Goal: Information Seeking & Learning: Compare options

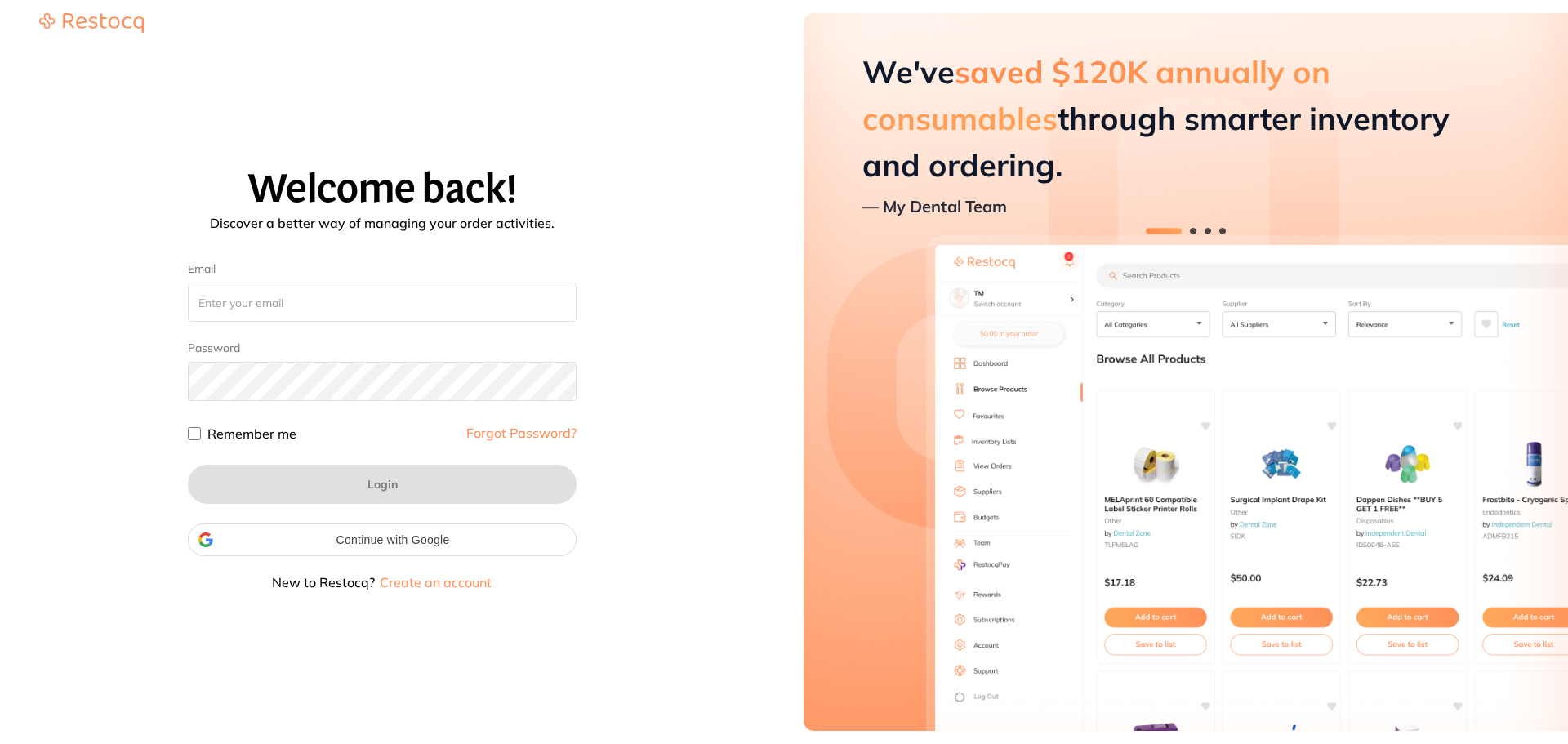
type input "[EMAIL_ADDRESS][DOMAIN_NAME]"
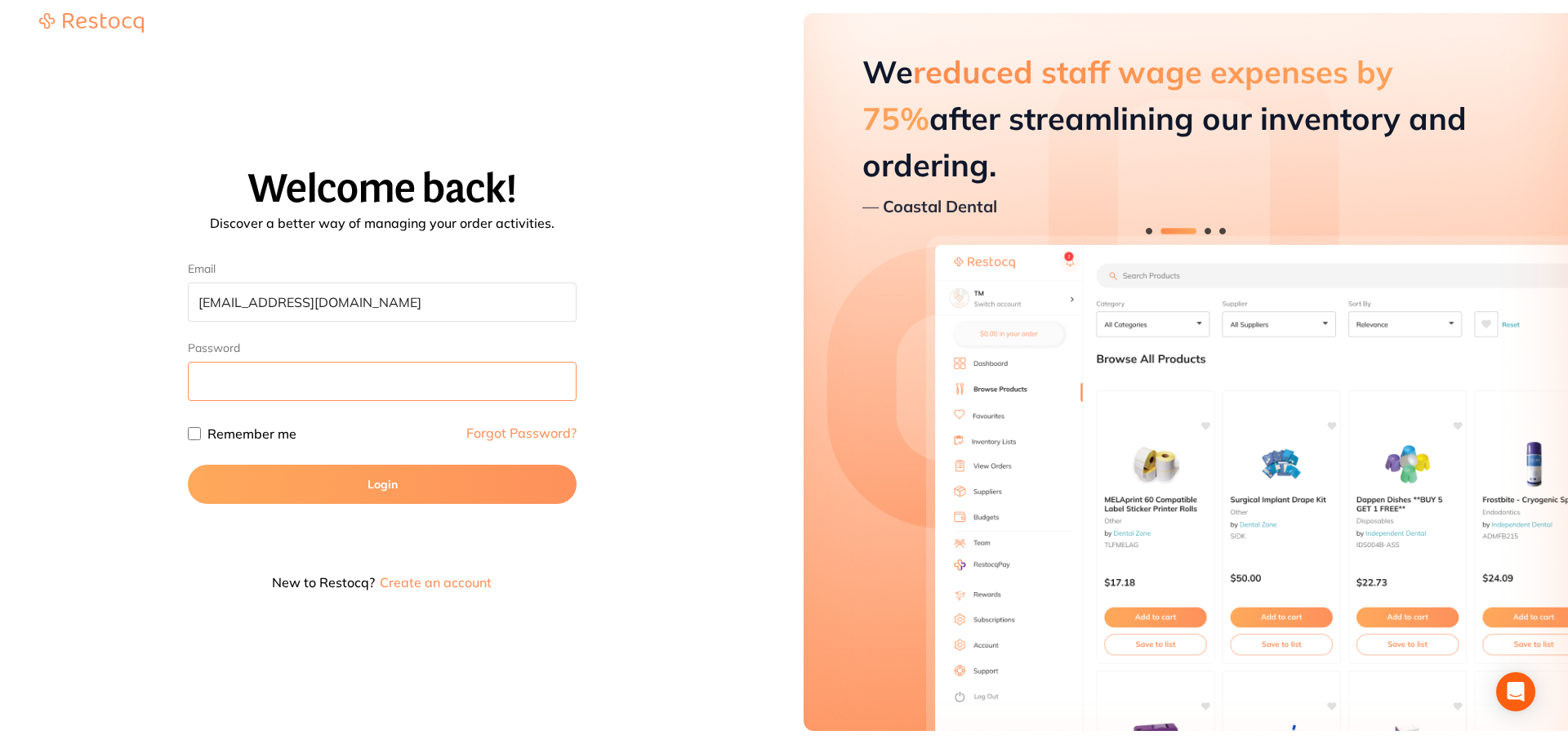
click at [188, 465] on button "Login" at bounding box center [382, 485] width 388 height 40
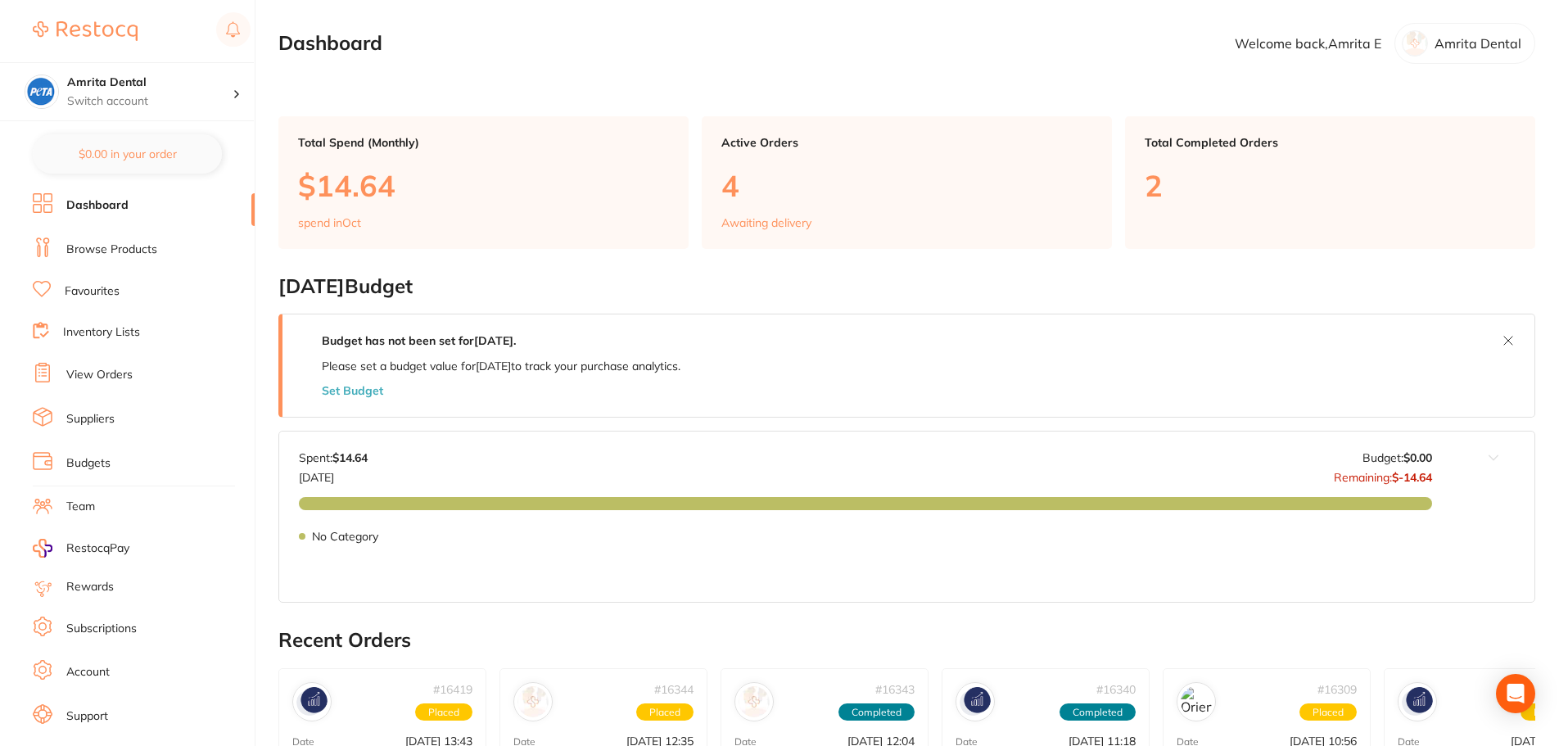
click at [114, 248] on link "Browse Products" at bounding box center [112, 249] width 91 height 16
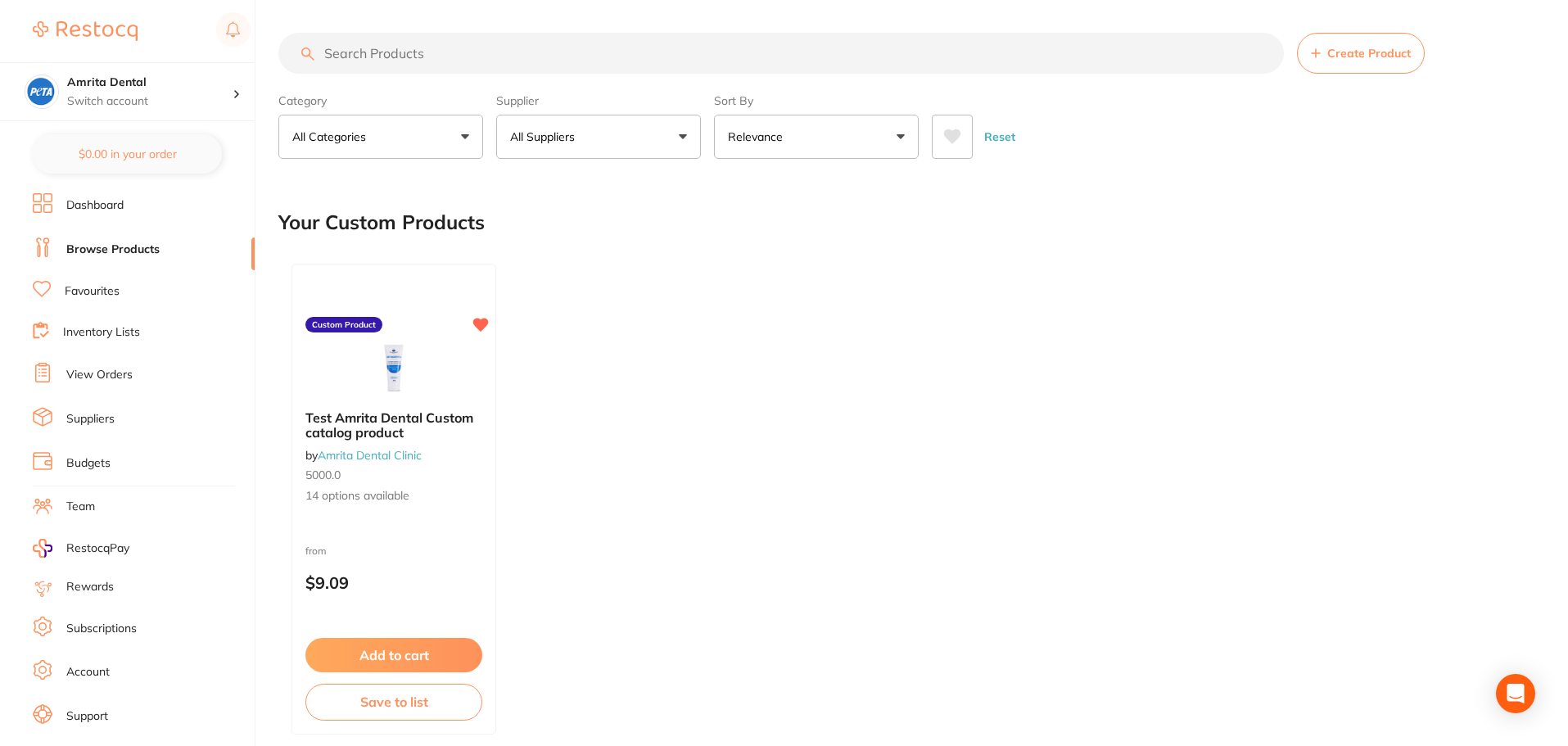
click at [644, 146] on button "All Suppliers" at bounding box center [599, 136] width 205 height 44
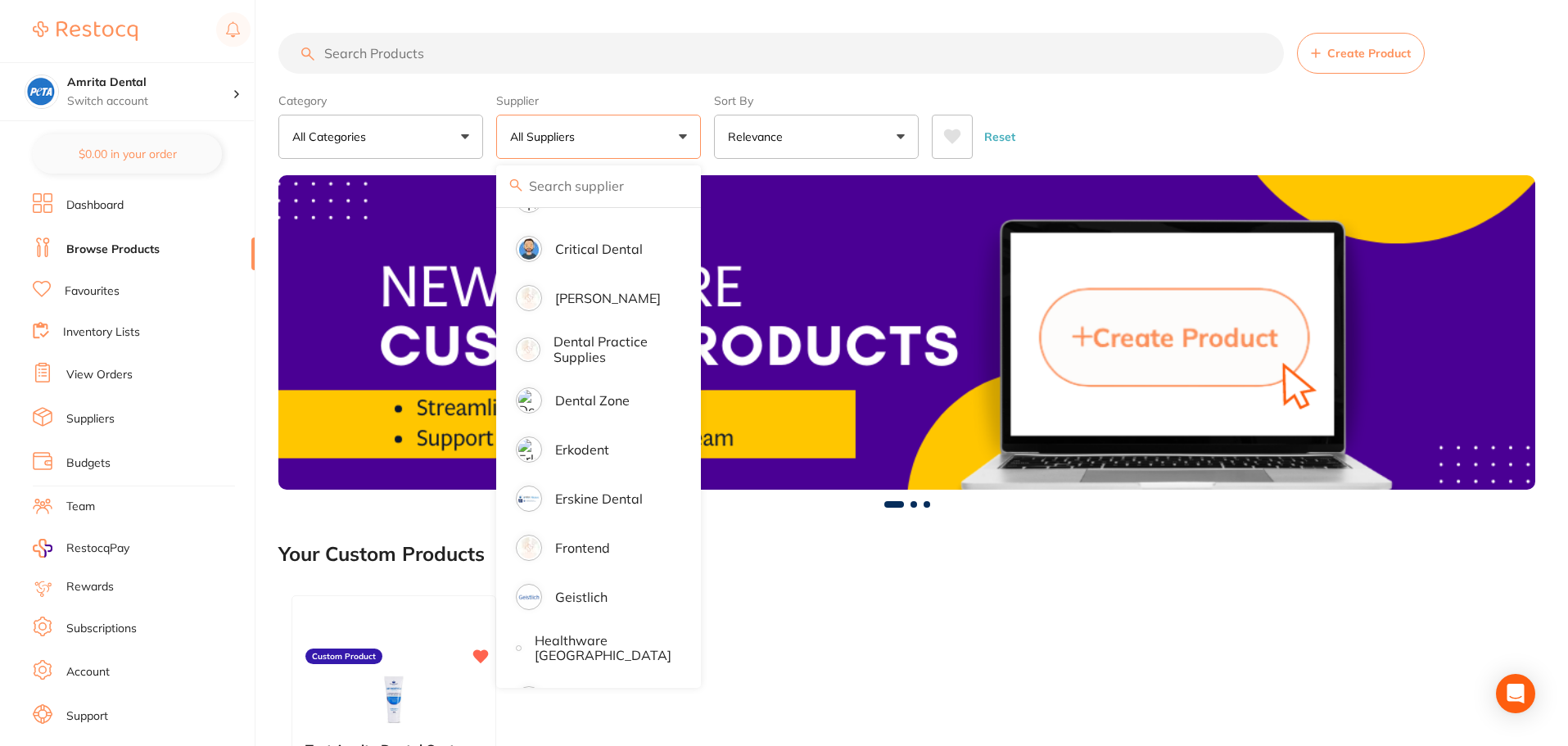
click at [573, 190] on input "search" at bounding box center [599, 186] width 205 height 41
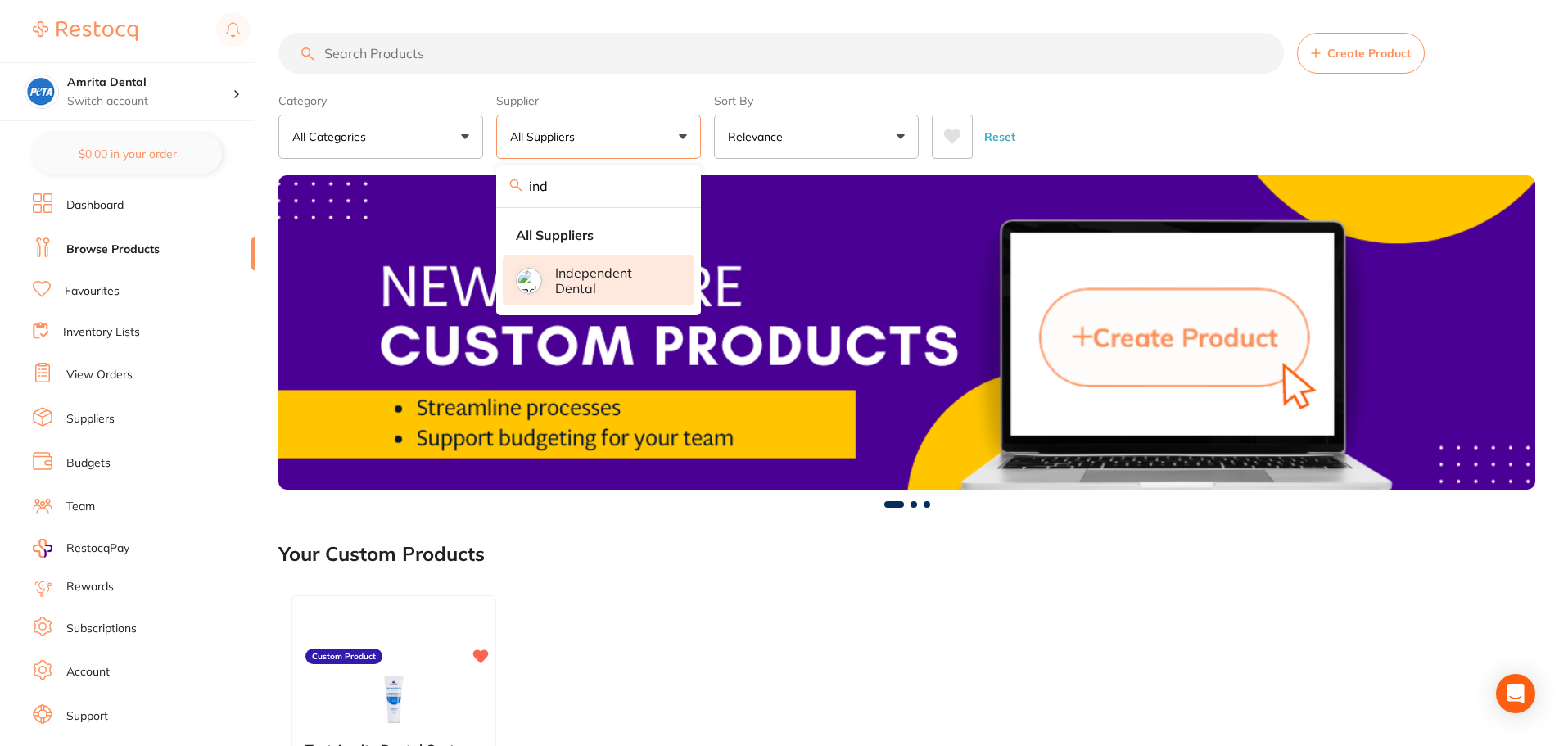
type input "ind"
click at [605, 283] on p "Independent Dental" at bounding box center [613, 280] width 116 height 30
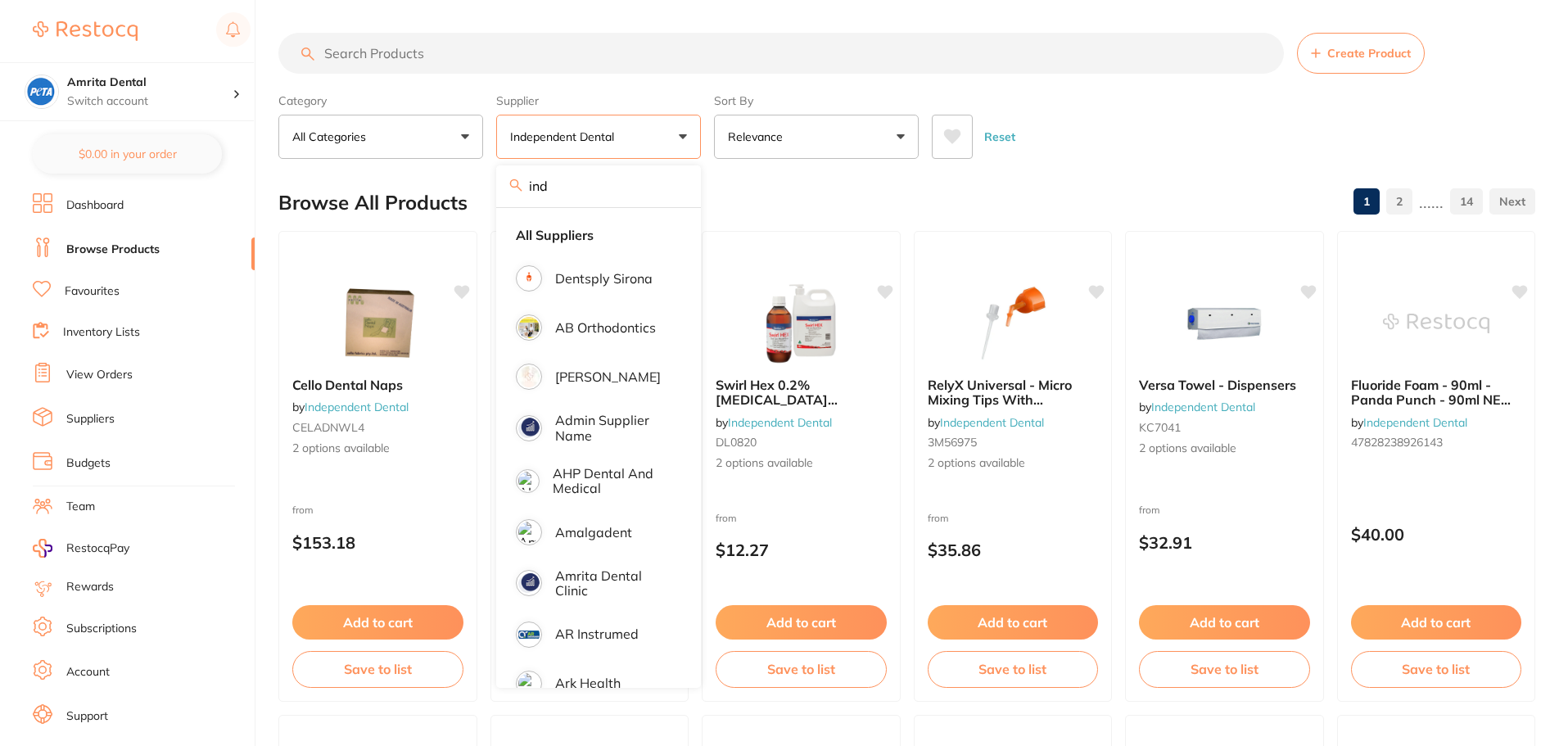
click at [707, 137] on div "Category All Categories All Categories articulating burs crown & bridge disposa…" at bounding box center [906, 123] width 1257 height 72
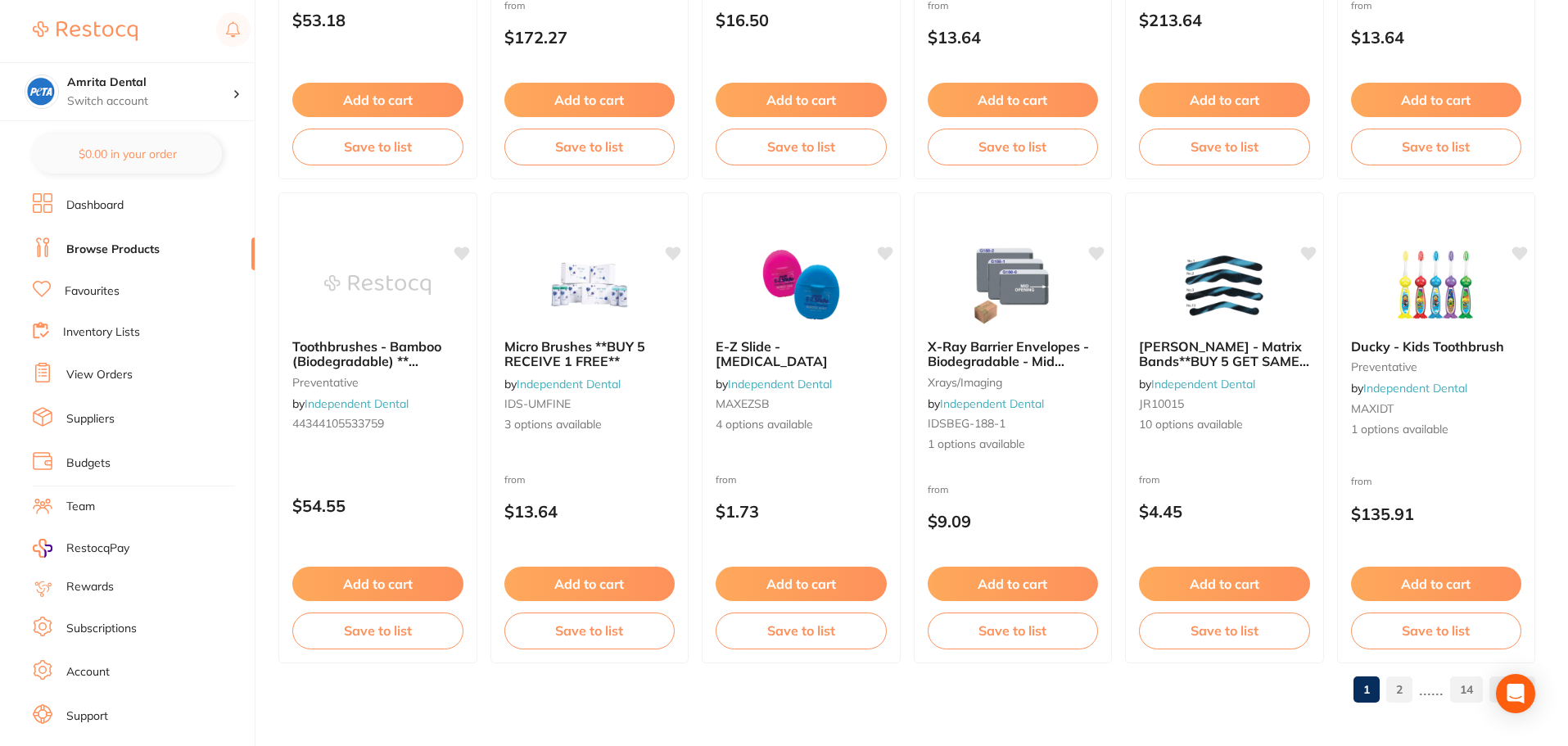
scroll to position [3913, 0]
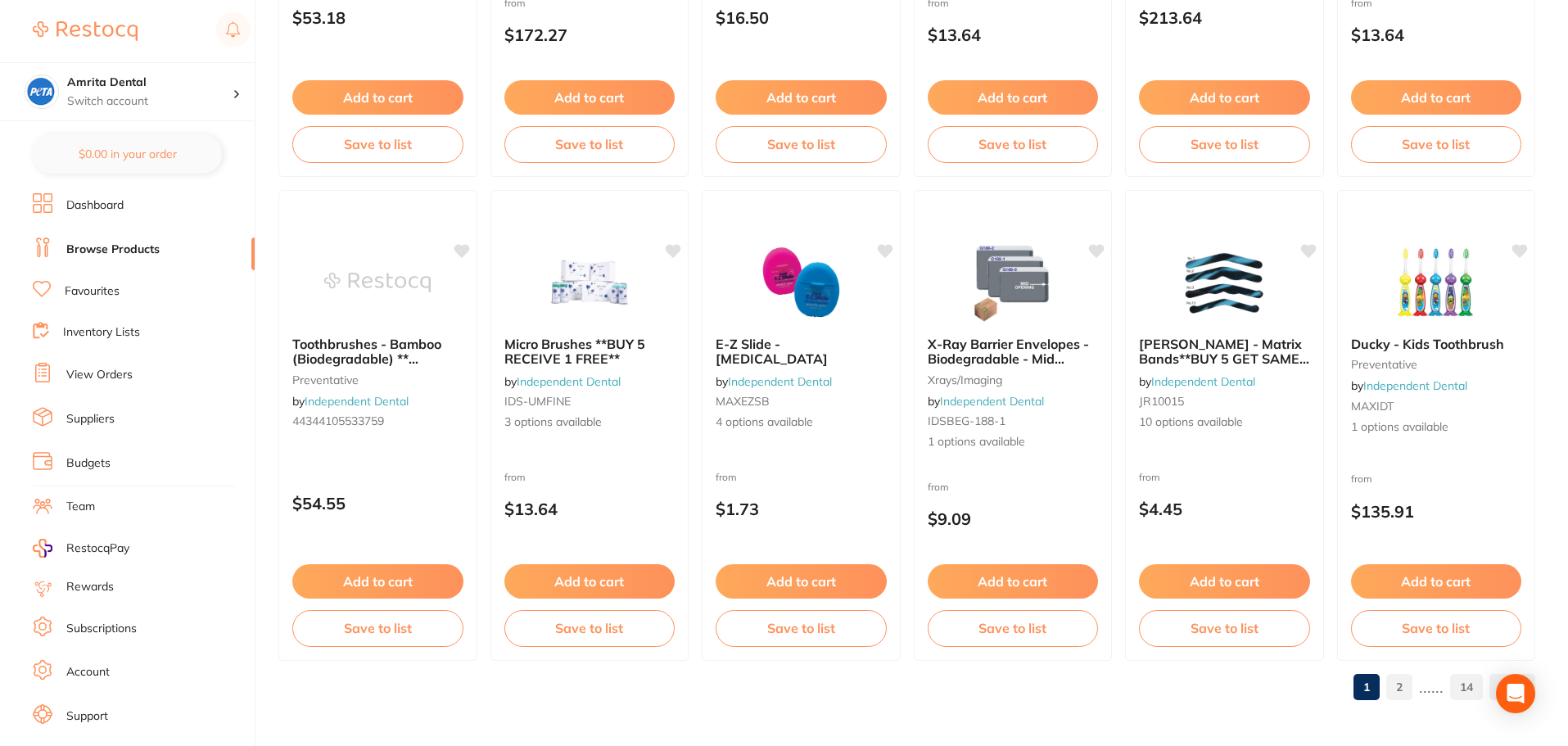
click at [1460, 692] on link "14" at bounding box center [1467, 687] width 33 height 33
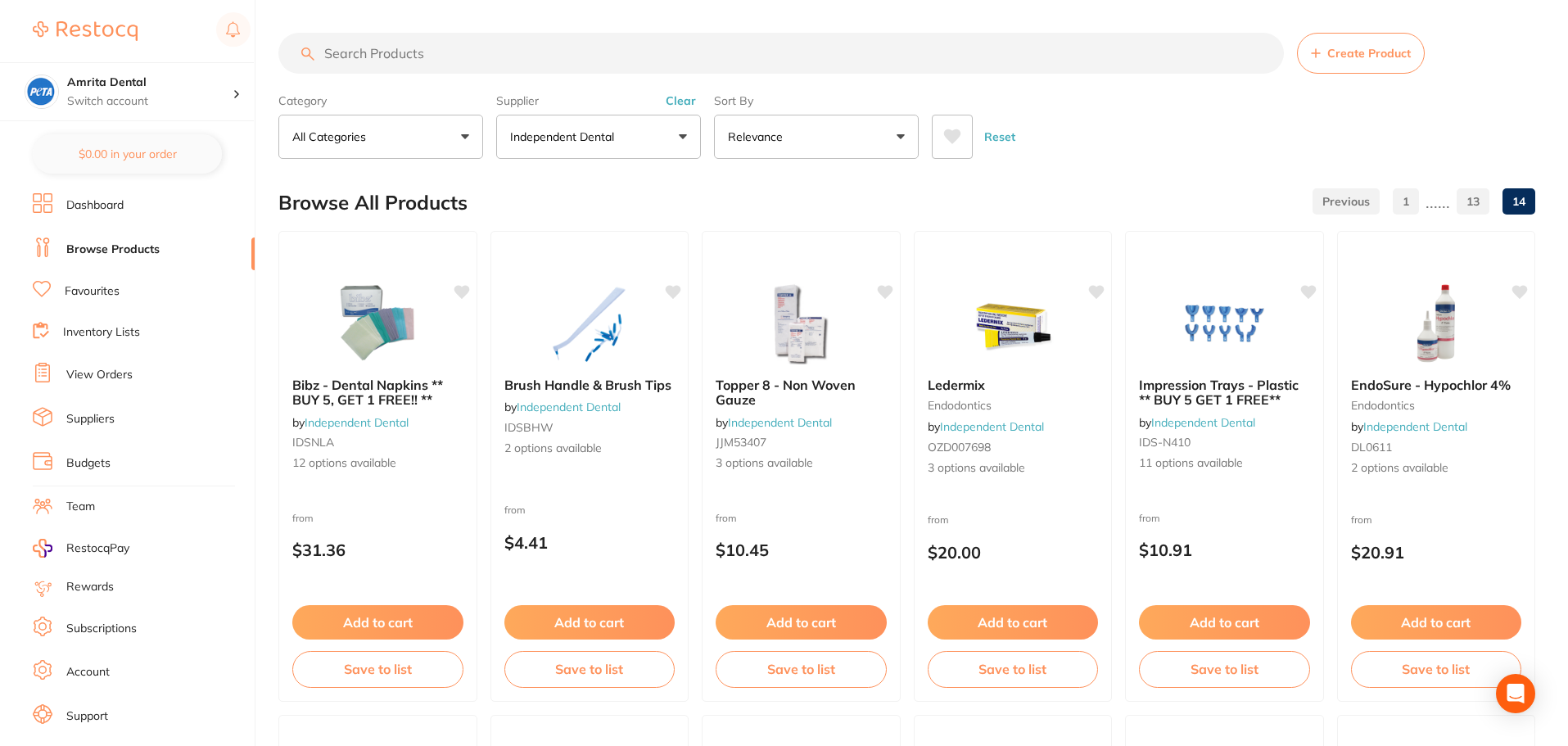
click at [806, 135] on button "Relevance" at bounding box center [817, 136] width 205 height 44
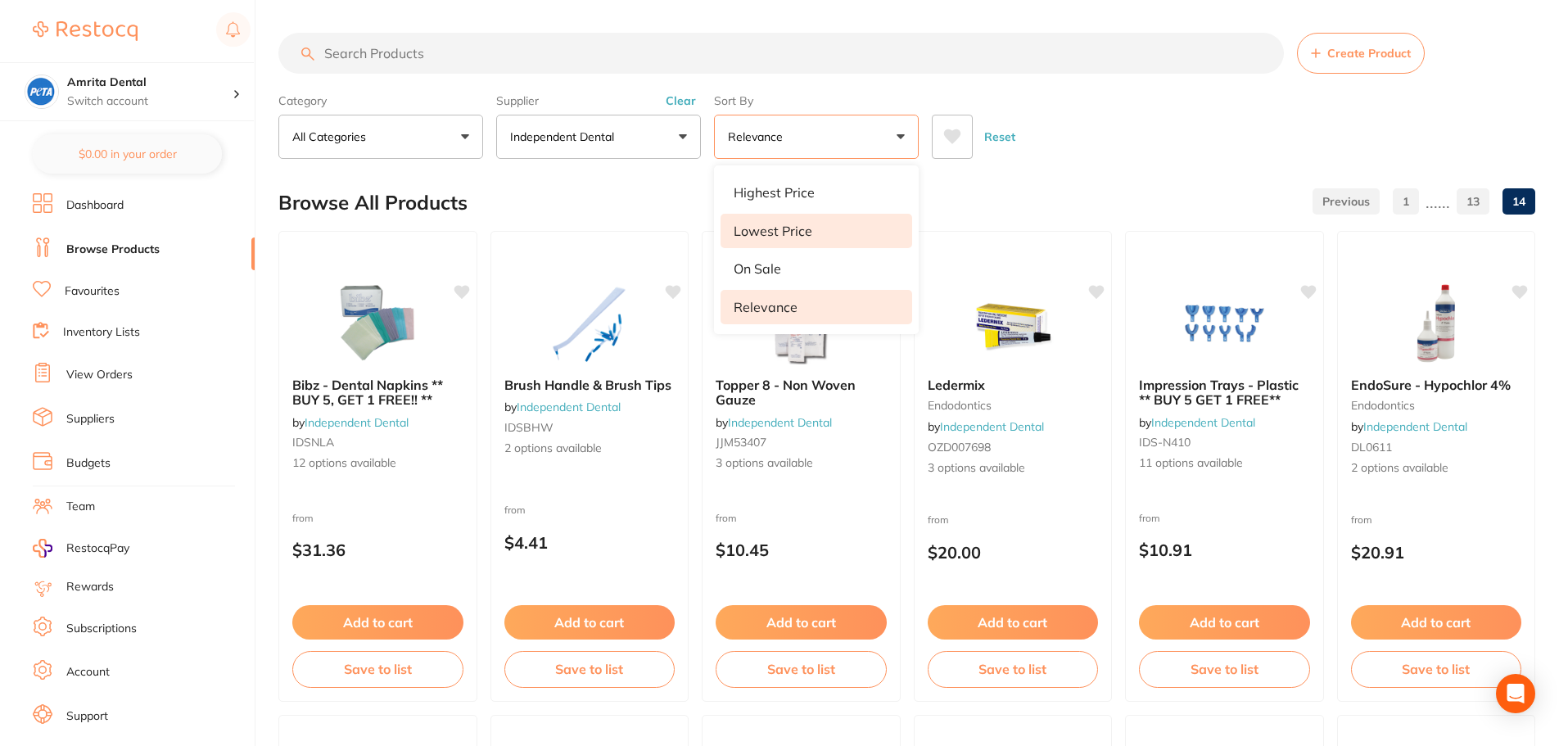
click at [800, 226] on p "Lowest Price" at bounding box center [773, 231] width 78 height 15
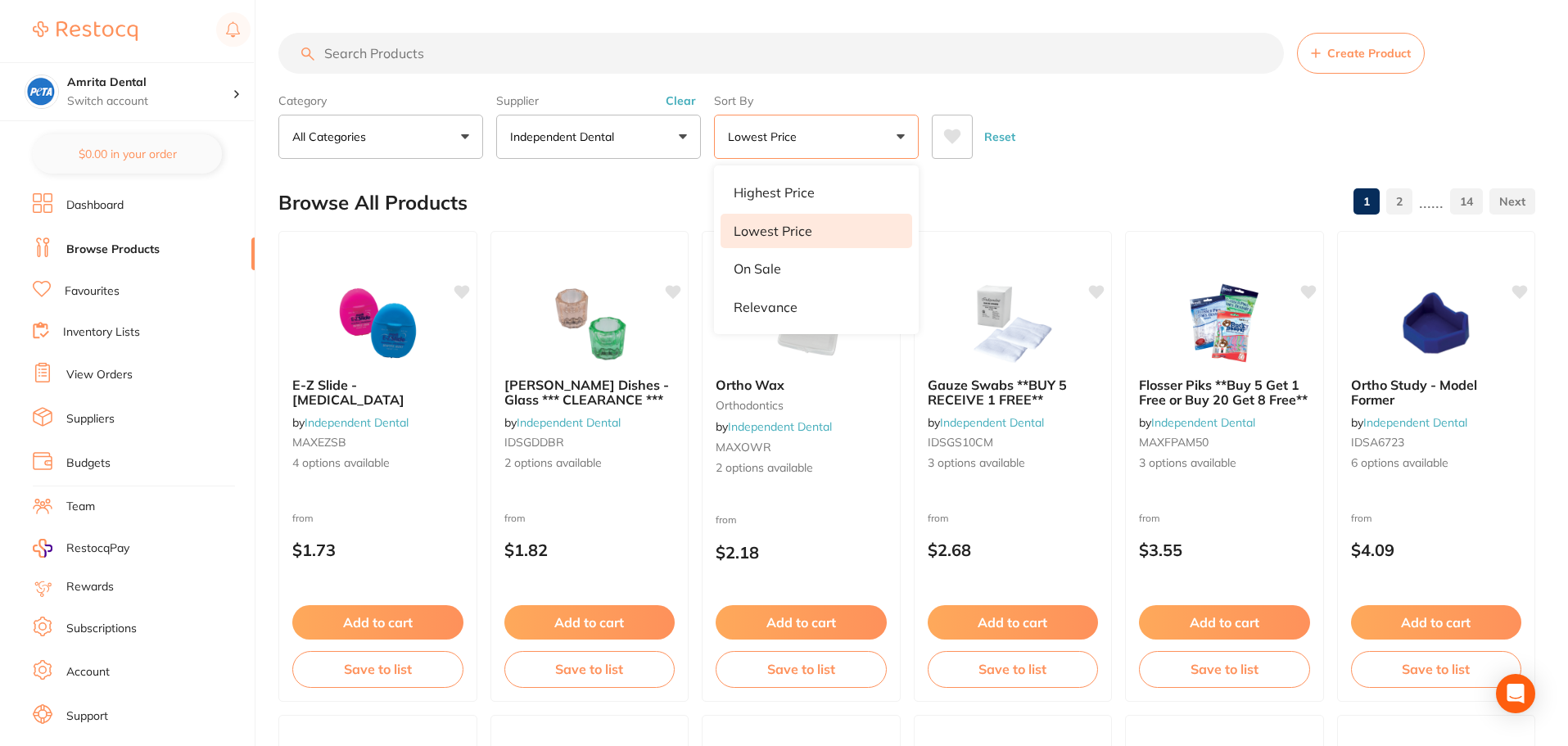
click at [1064, 133] on div "Reset" at bounding box center [1227, 130] width 590 height 58
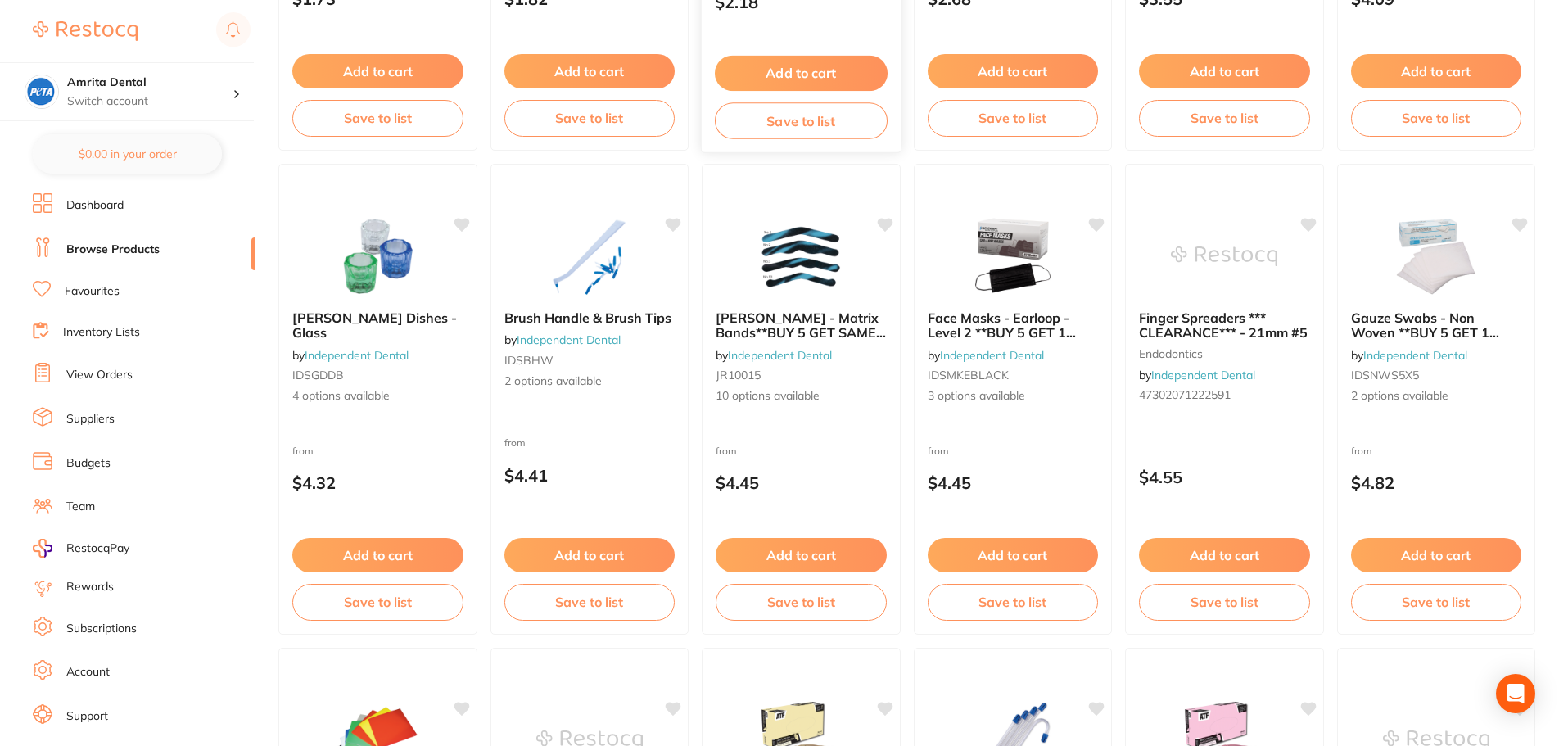
scroll to position [573, 0]
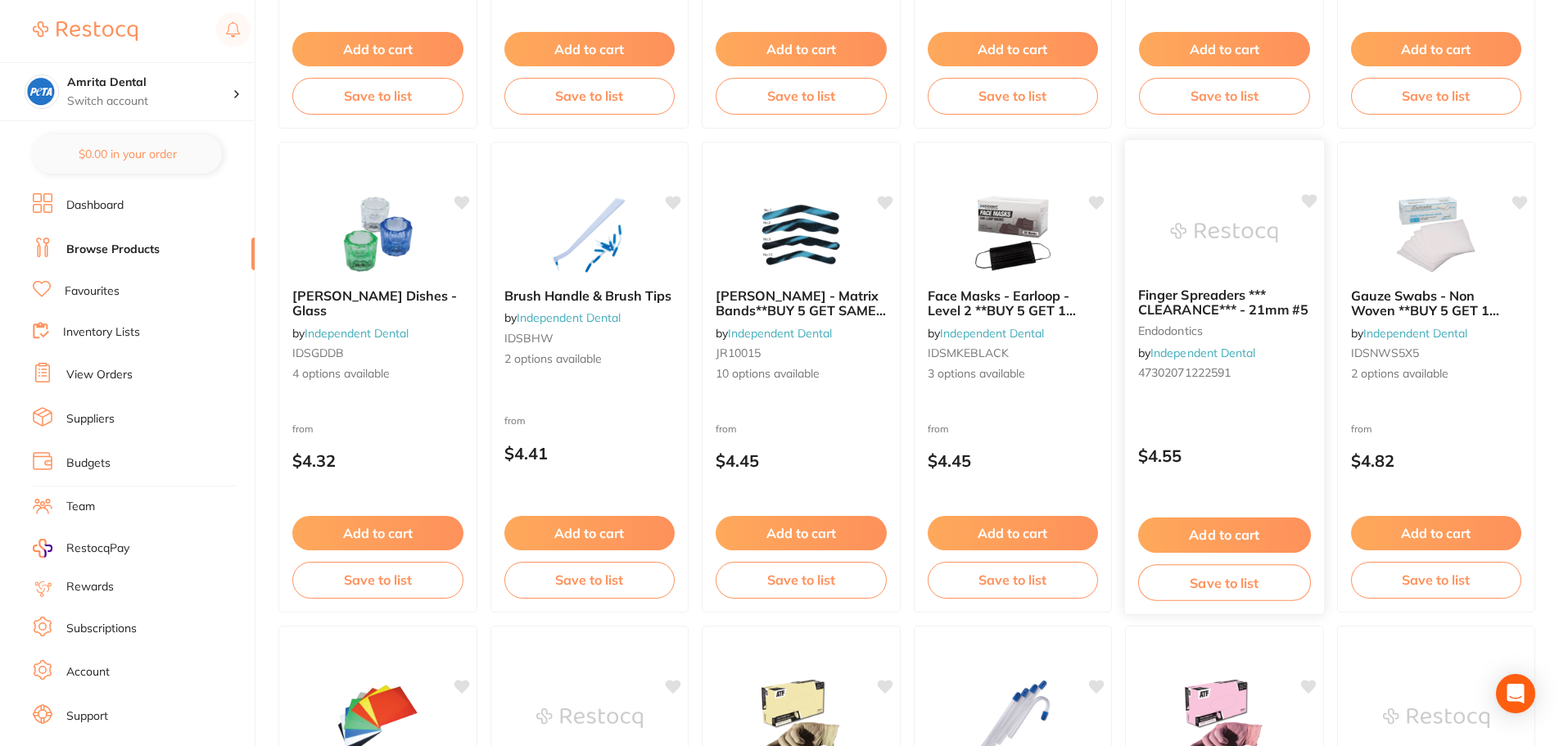
click at [1235, 411] on div "Finger Spreaders *** CLEARANCE*** - 21mm #5 endodontics by Independent Dental 4…" at bounding box center [1224, 377] width 201 height 476
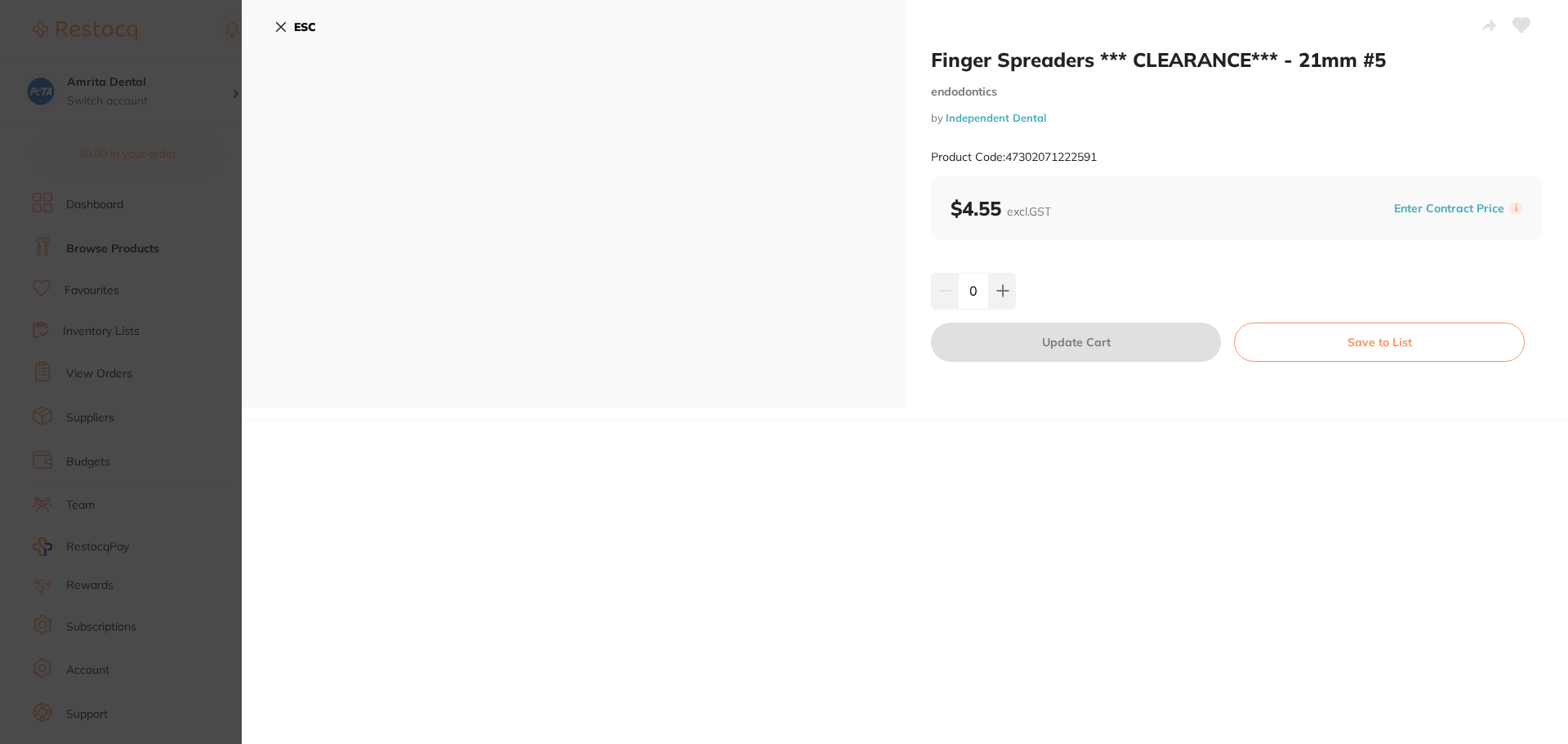
click at [282, 27] on icon at bounding box center [281, 27] width 9 height 9
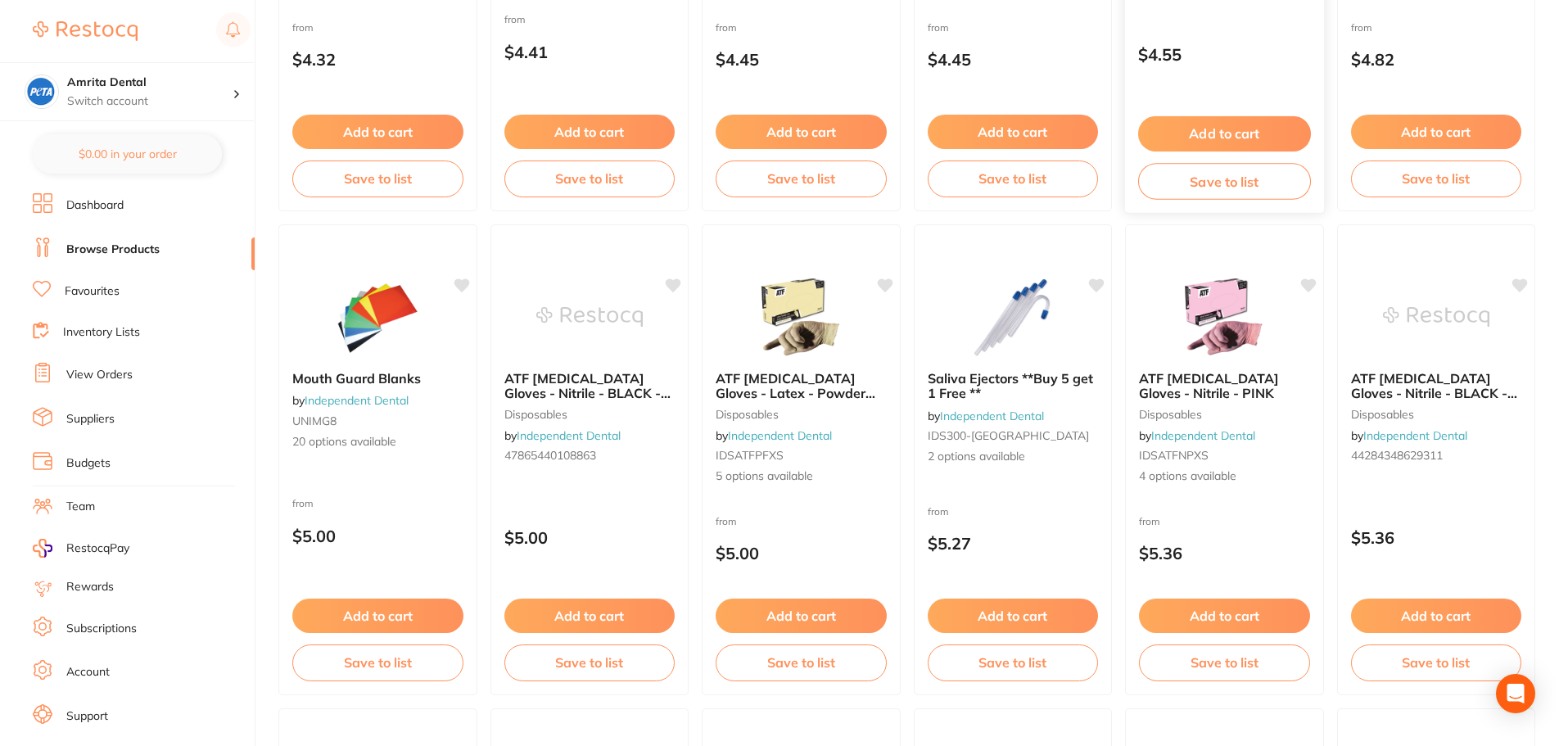
scroll to position [983, 0]
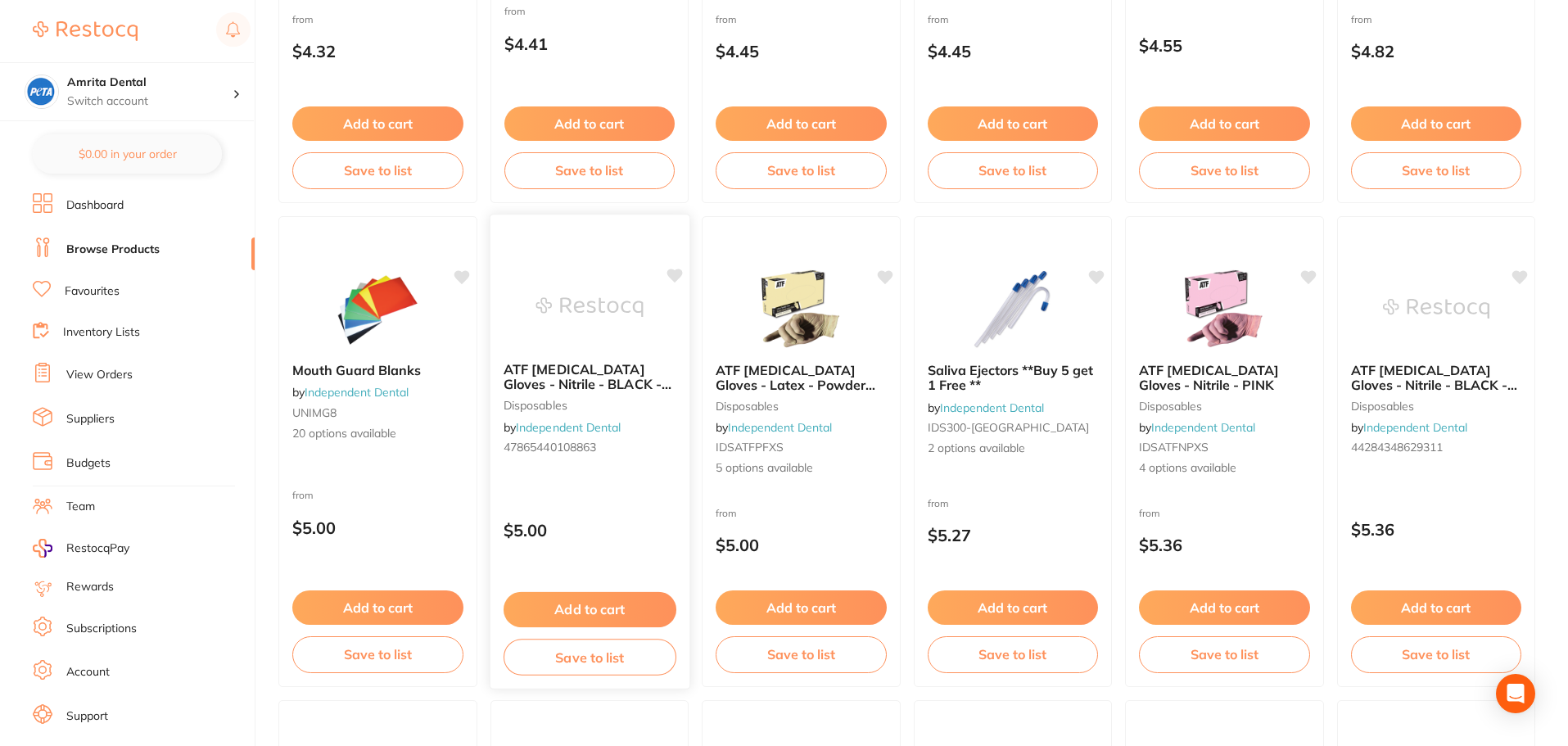
click at [601, 488] on div "ATF [MEDICAL_DATA] Gloves - Nitrile - BLACK - XLarge disposables by Independent…" at bounding box center [589, 451] width 201 height 476
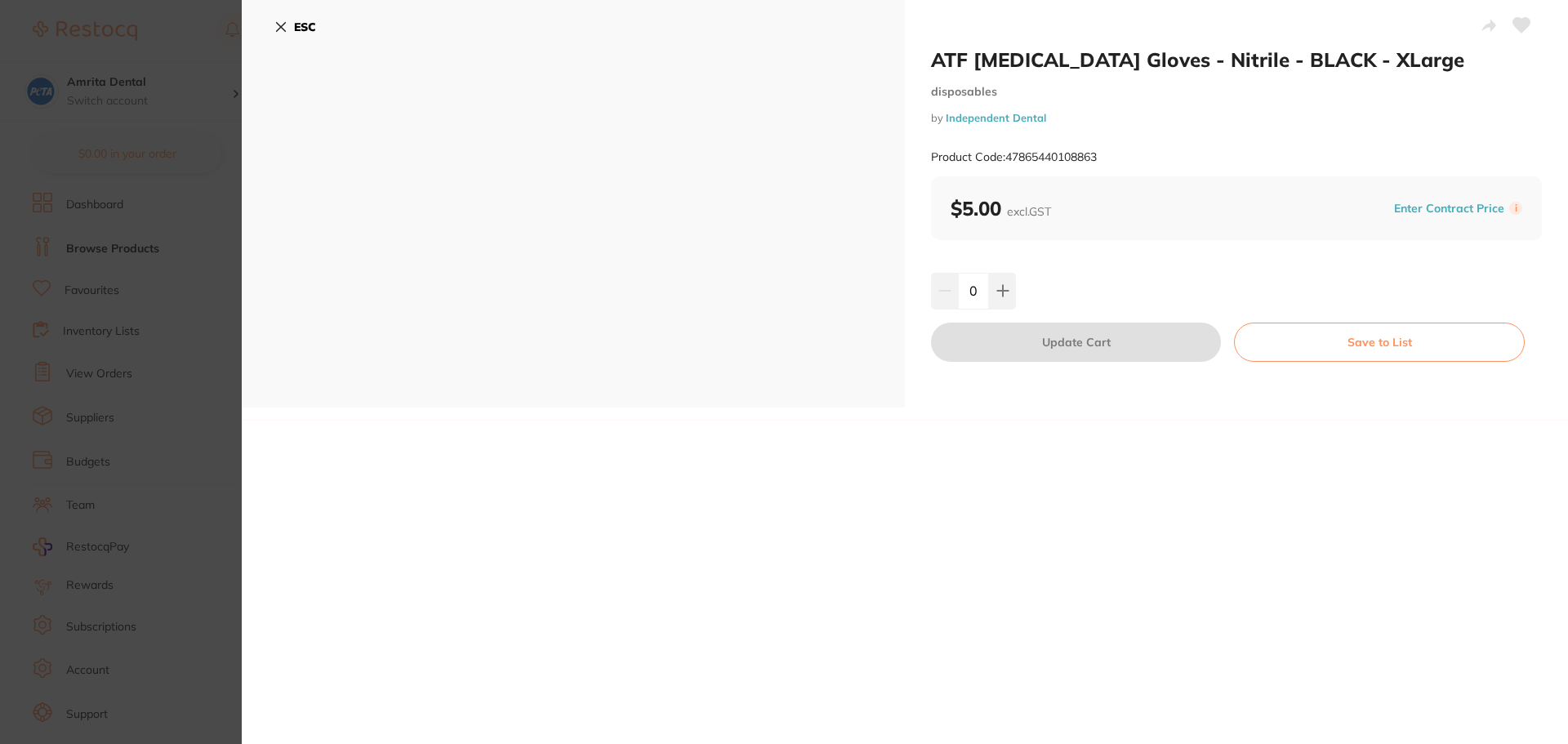
click at [276, 28] on icon at bounding box center [280, 27] width 13 height 13
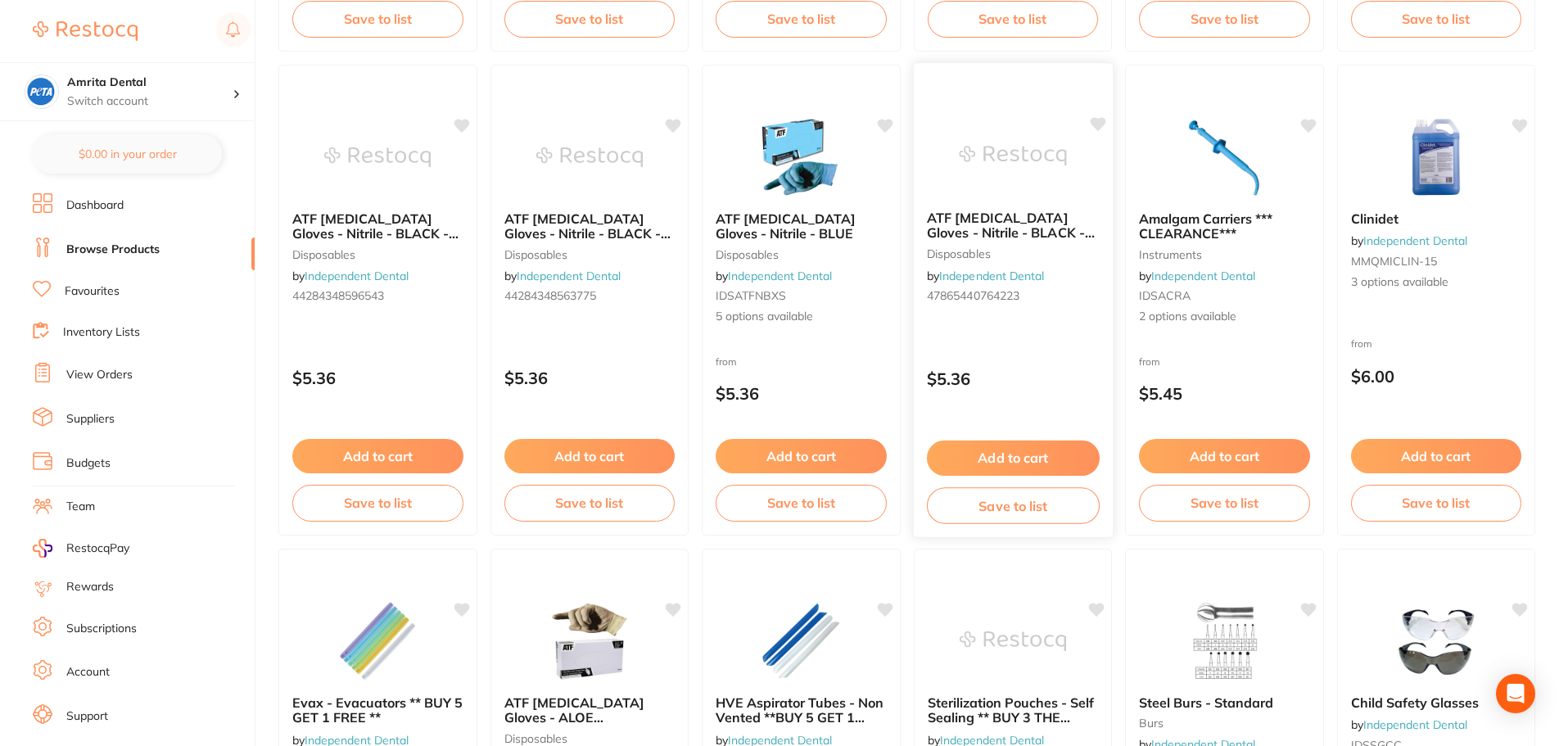
scroll to position [1638, 0]
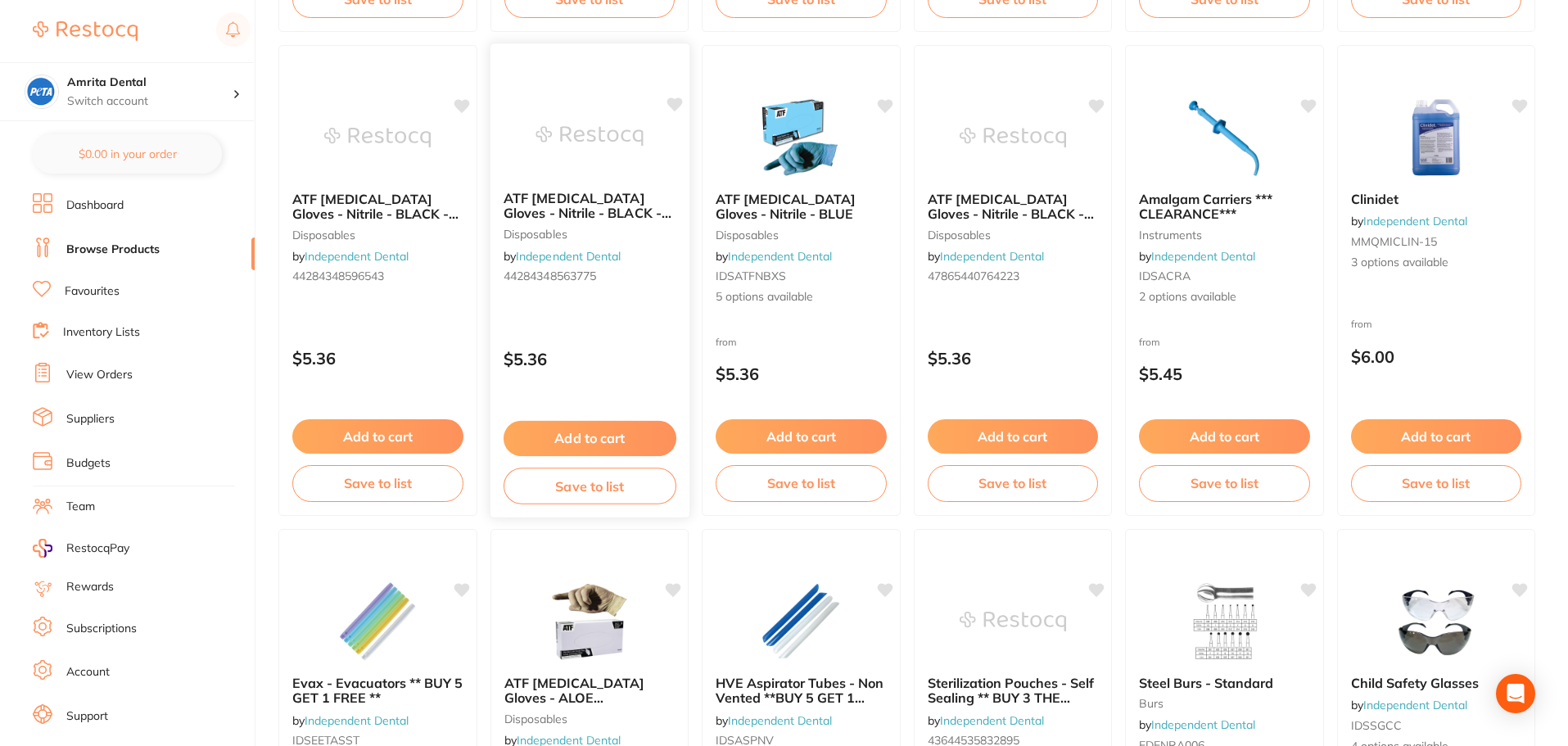
click at [640, 320] on div "ATF [MEDICAL_DATA] Gloves - Nitrile - BLACK - Small disposables by Independent …" at bounding box center [589, 280] width 201 height 476
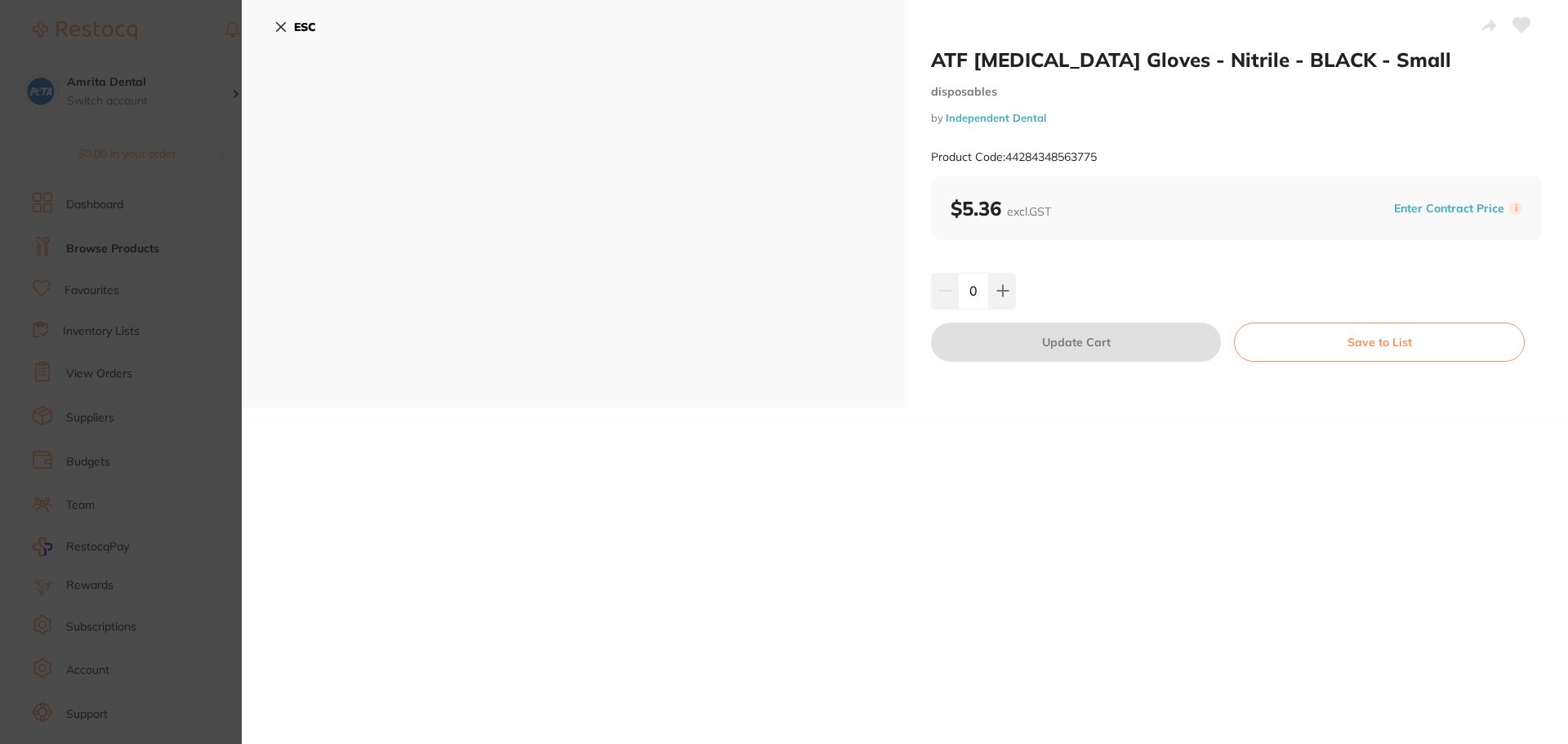
click at [280, 28] on icon at bounding box center [281, 27] width 9 height 9
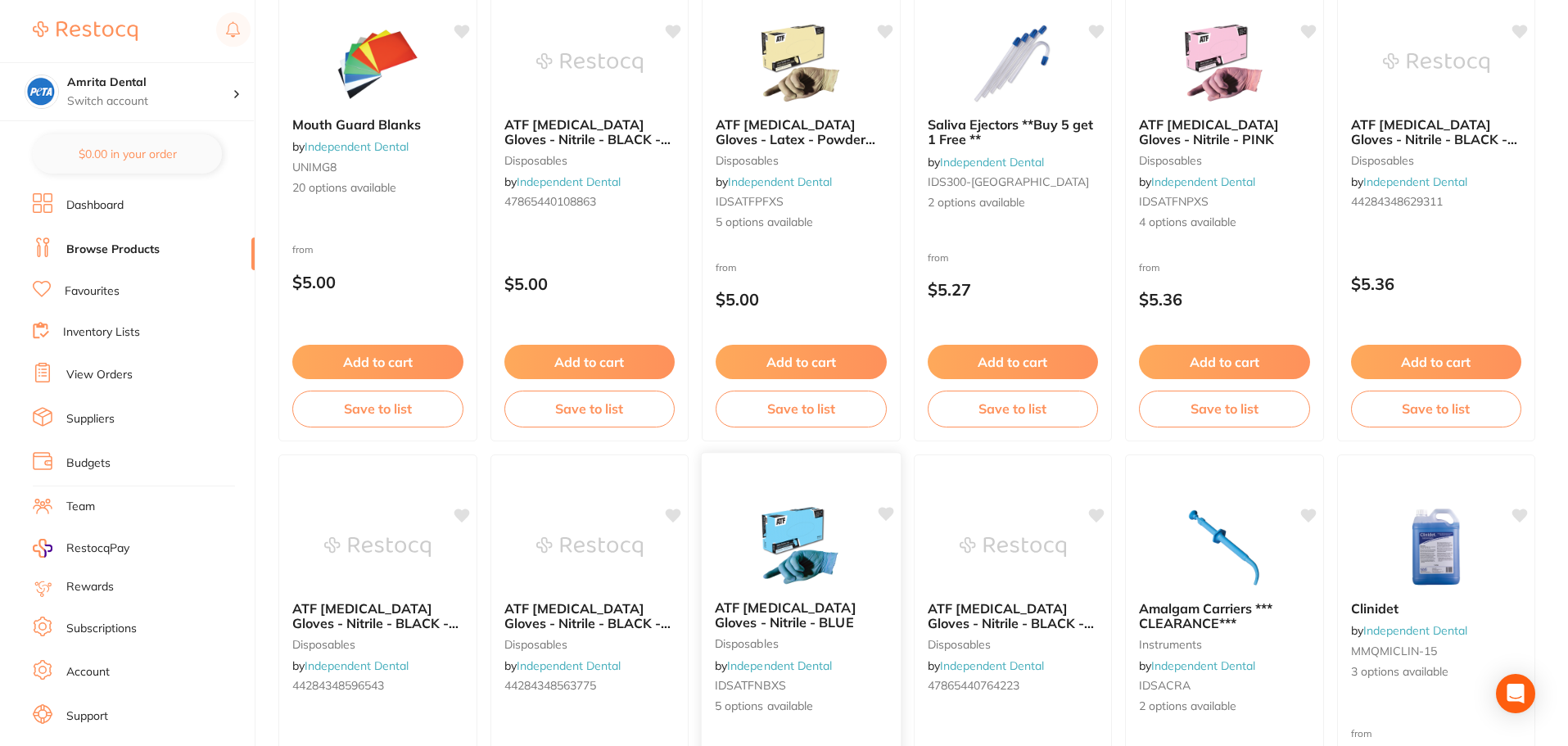
scroll to position [819, 0]
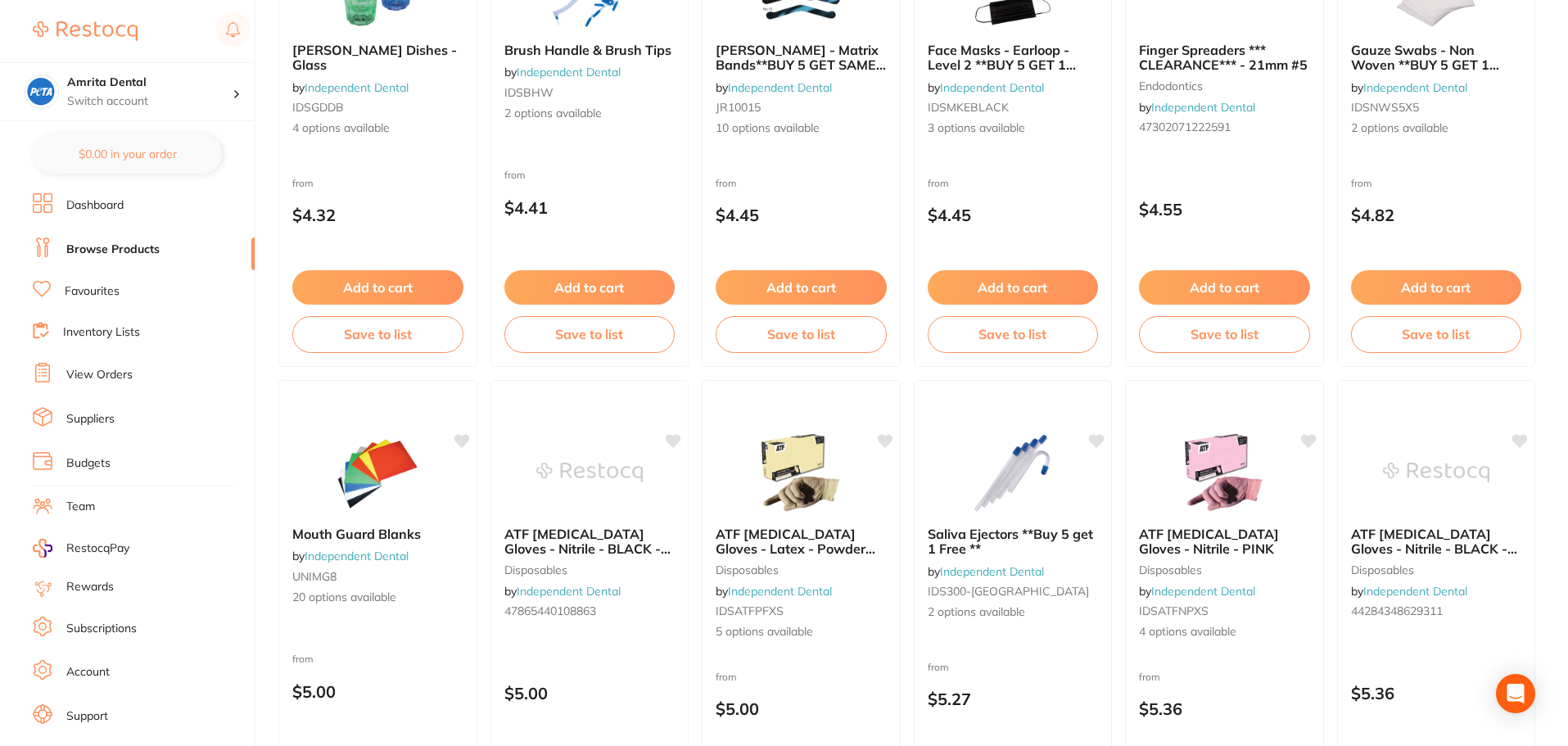
click at [835, 507] on img at bounding box center [801, 472] width 107 height 82
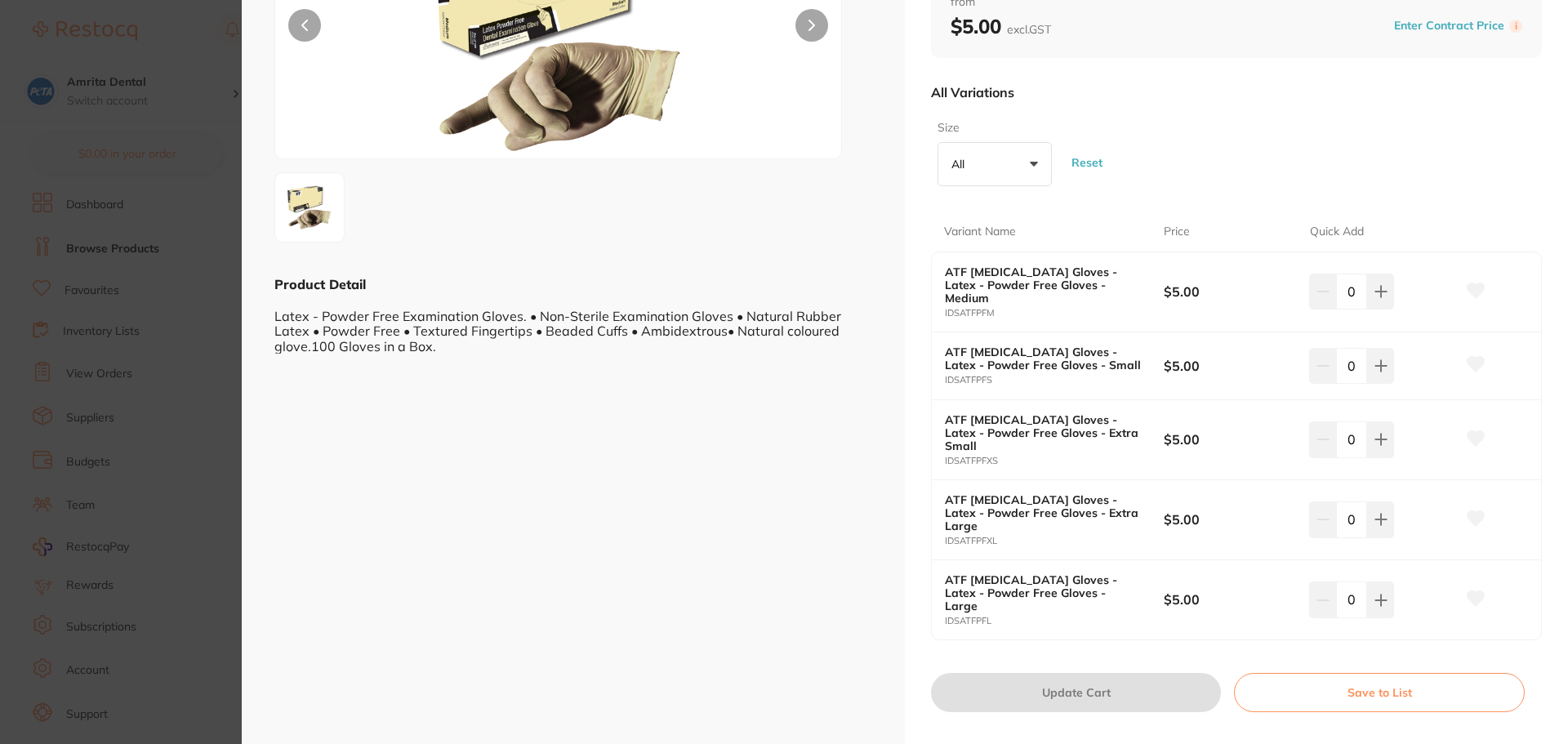
scroll to position [229, 0]
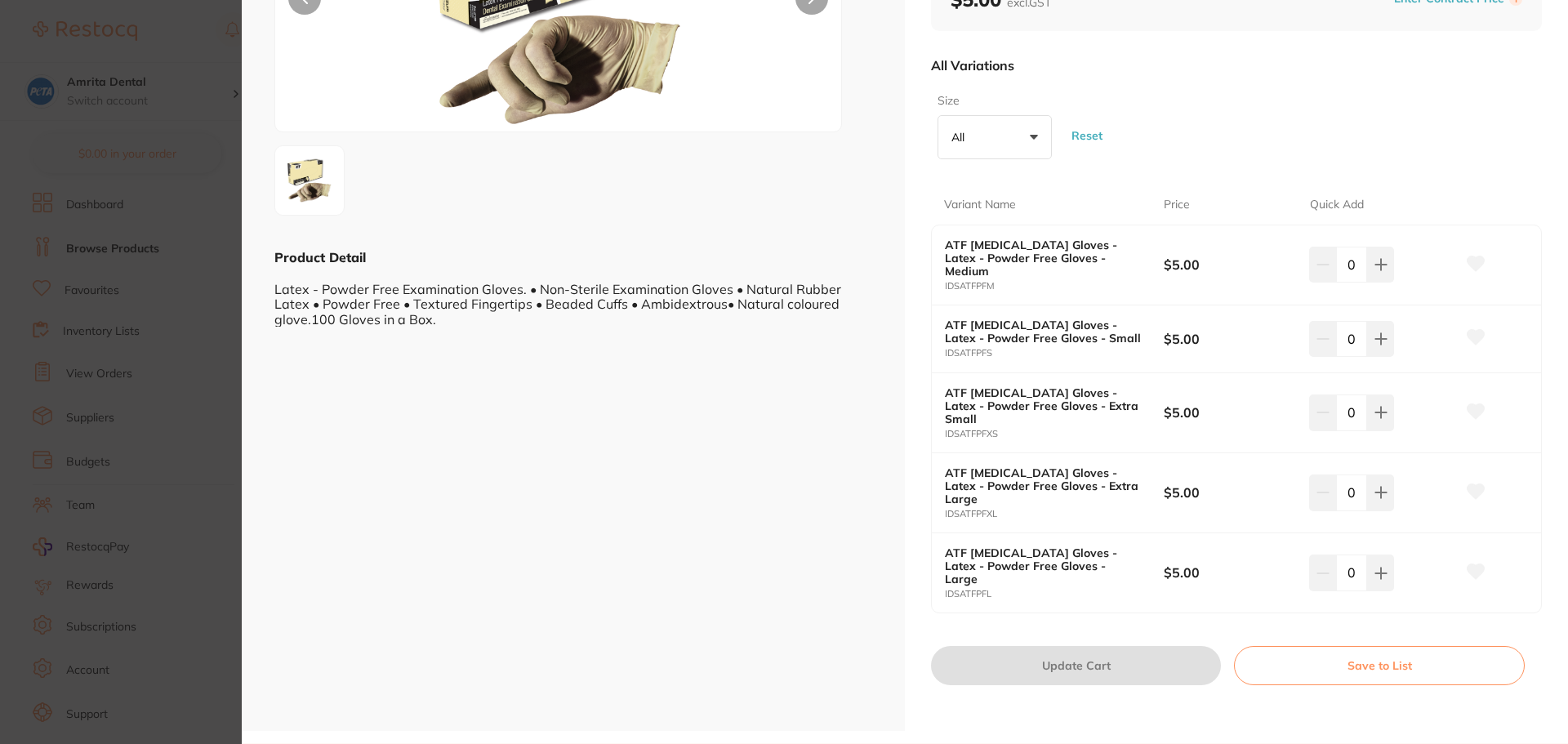
click at [123, 405] on section "ATF [MEDICAL_DATA] Gloves - Latex - Powder Free Gloves disposables by Independe…" at bounding box center [784, 372] width 1568 height 744
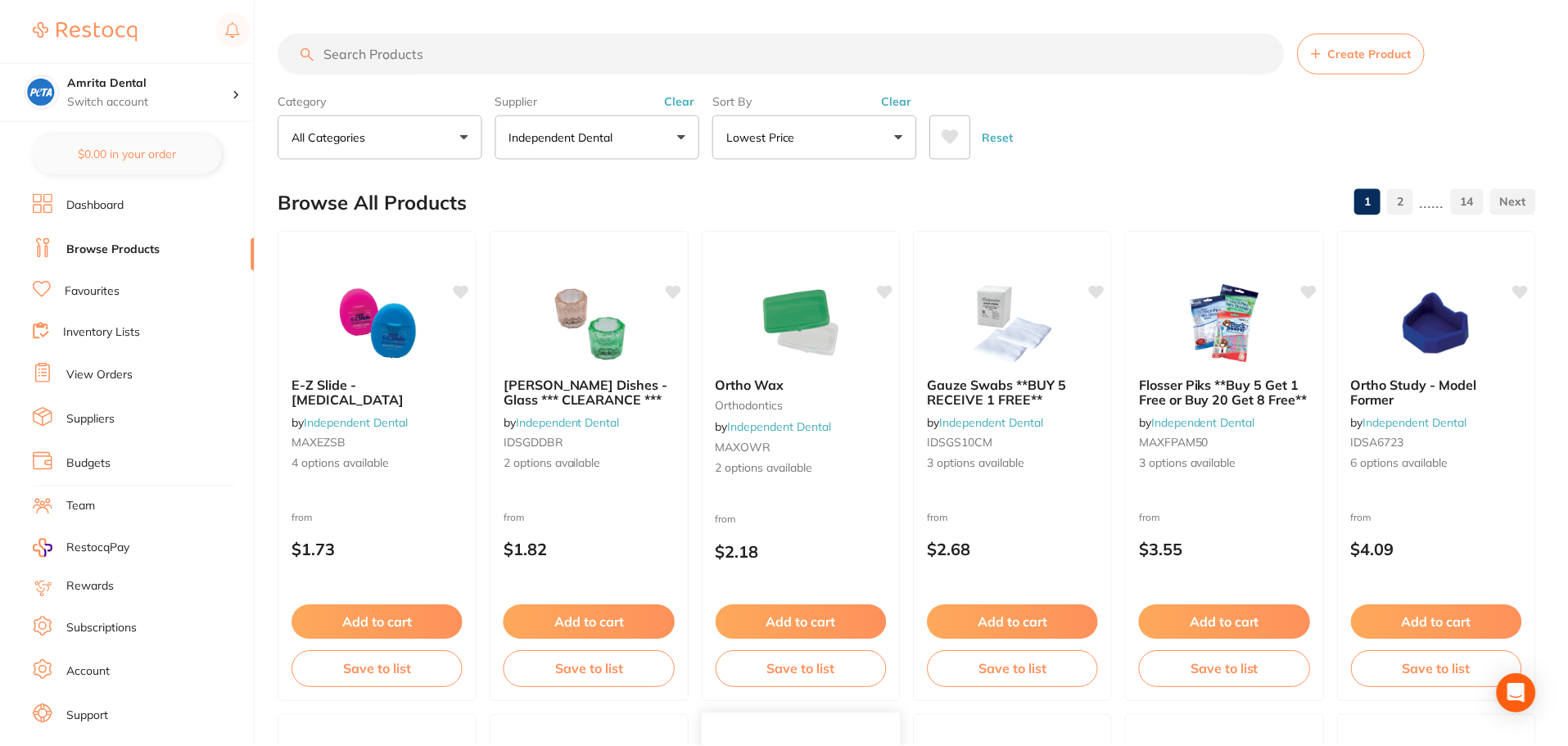
scroll to position [819, 0]
